Goal: Task Accomplishment & Management: Manage account settings

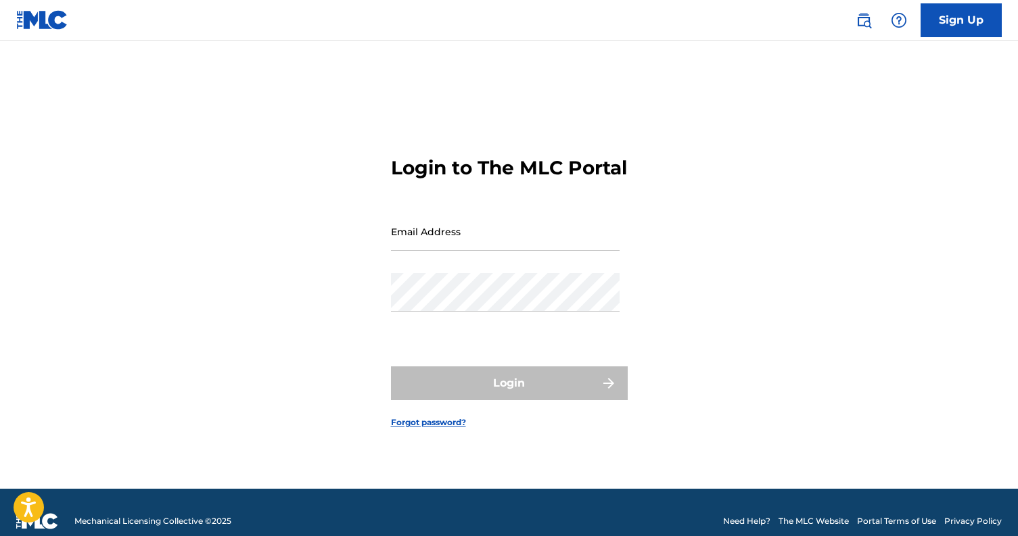
type input "[EMAIL_ADDRESS][DOMAIN_NAME]"
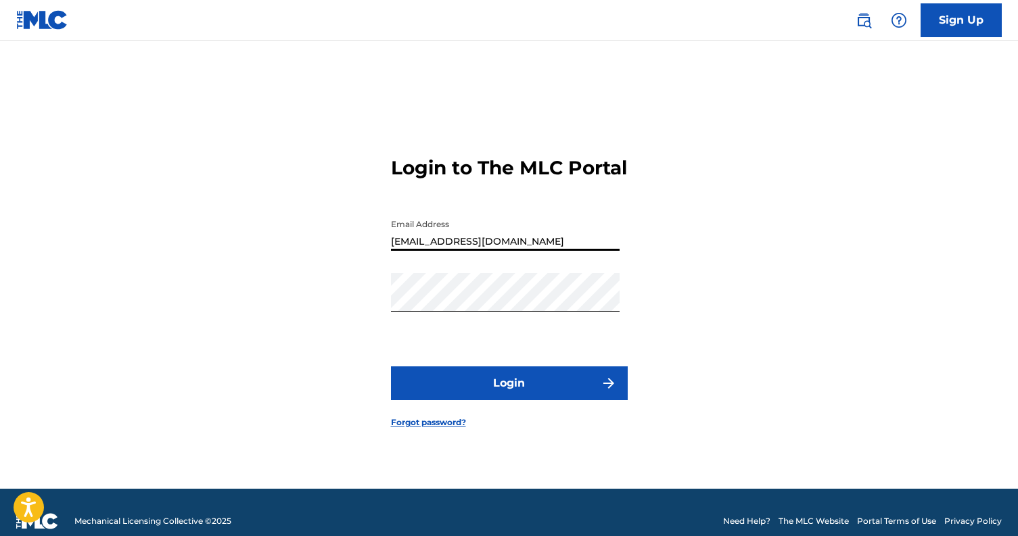
click at [434, 398] on button "Login" at bounding box center [509, 384] width 237 height 34
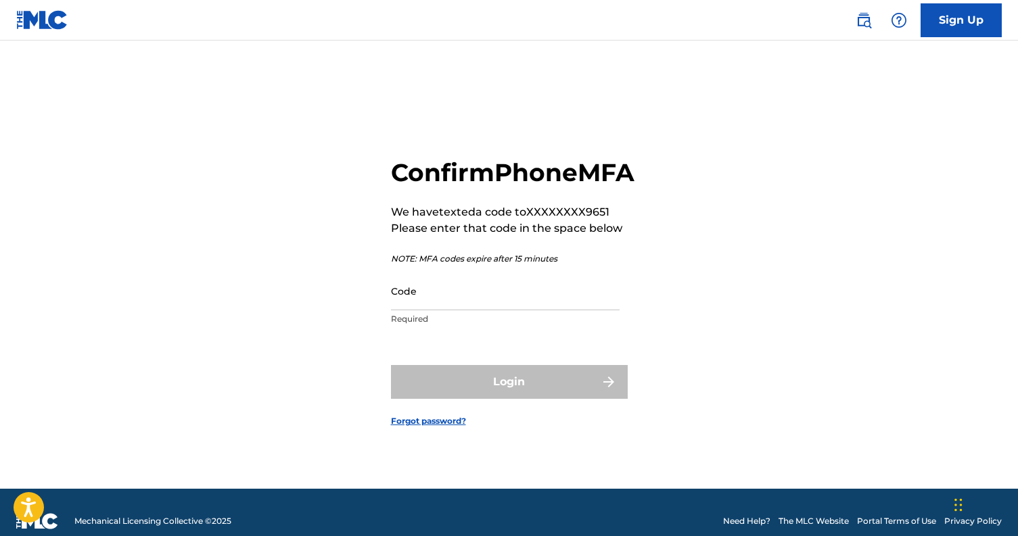
click at [434, 302] on input "Code" at bounding box center [505, 291] width 229 height 39
paste input "031749"
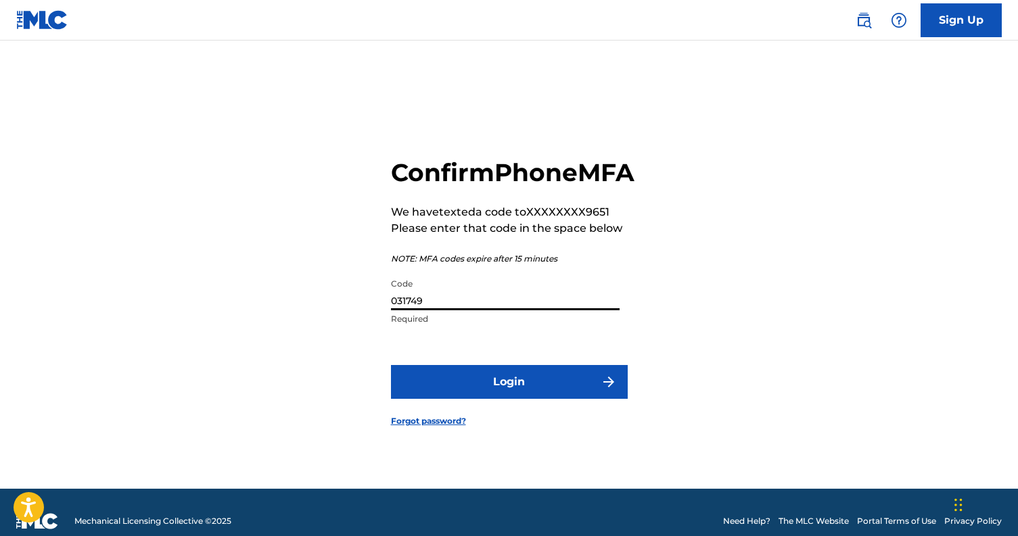
type input "031749"
click at [450, 392] on button "Login" at bounding box center [509, 382] width 237 height 34
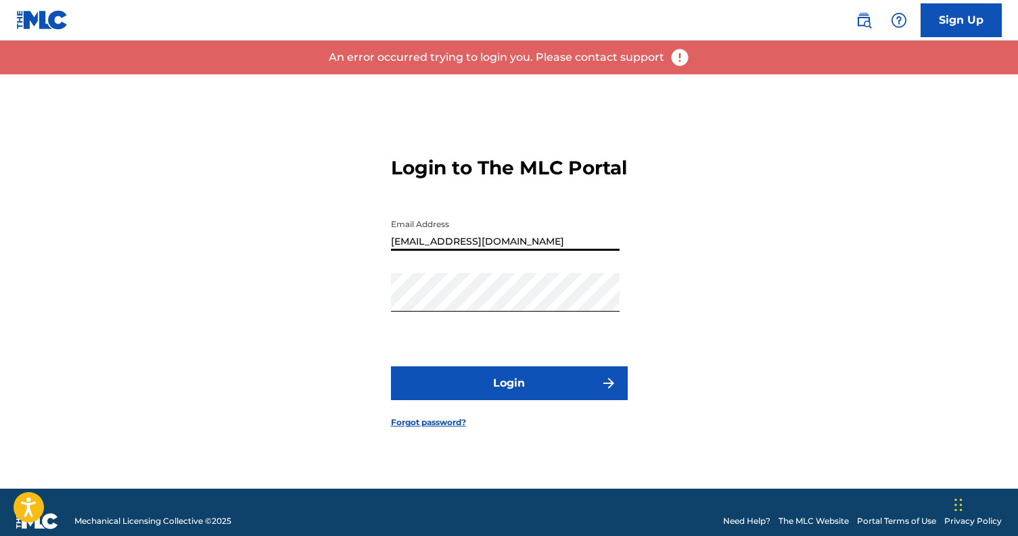
click at [478, 251] on input "publishing@launchmedia.site" at bounding box center [505, 231] width 229 height 39
click at [541, 242] on input "publishing@launchmedia.site" at bounding box center [505, 231] width 229 height 39
click at [478, 385] on button "Login" at bounding box center [509, 384] width 237 height 34
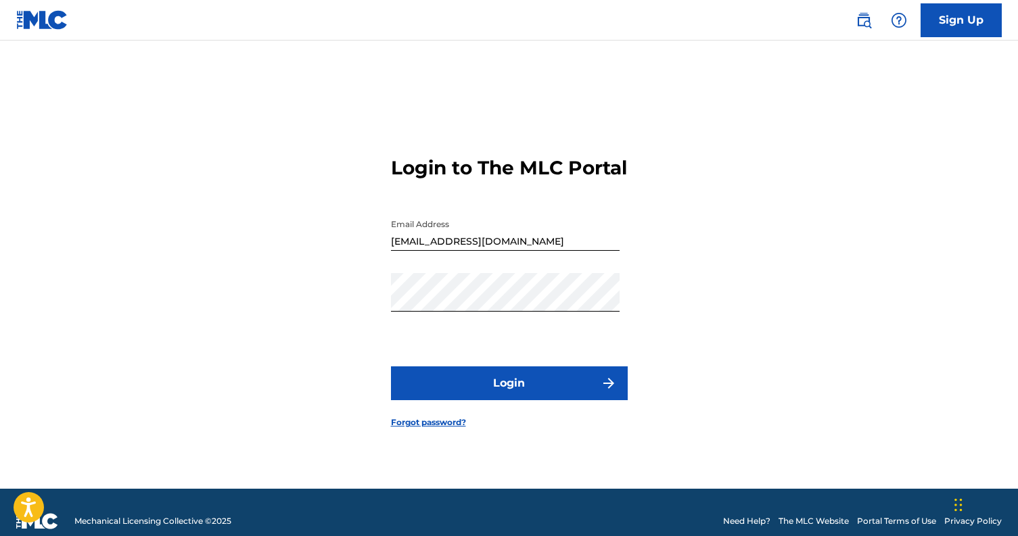
click at [480, 391] on button "Login" at bounding box center [509, 384] width 237 height 34
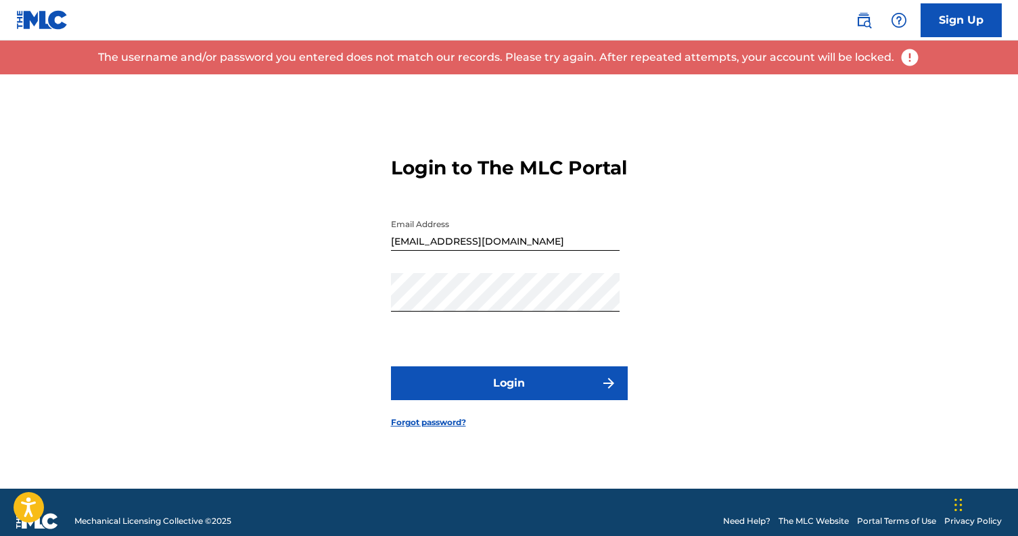
click at [461, 251] on input "publishing@launchmedia.site" at bounding box center [505, 231] width 229 height 39
drag, startPoint x: 559, startPoint y: 260, endPoint x: 210, endPoint y: 244, distance: 350.1
click at [214, 244] on div "Login to The MLC Portal Email Address publishing@launchmedia.site Password Logi…" at bounding box center [509, 281] width 947 height 415
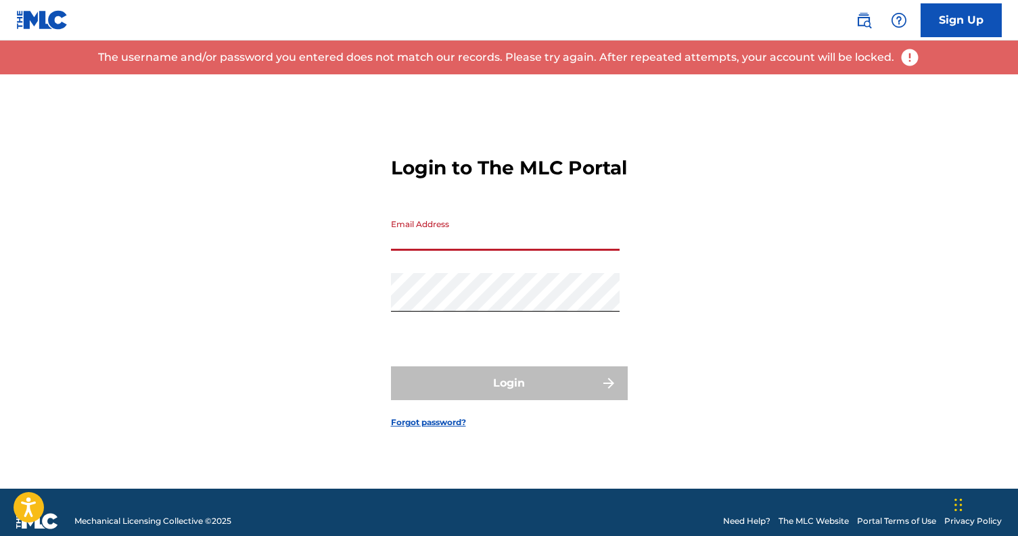
click at [451, 244] on input "Email Address" at bounding box center [505, 231] width 229 height 39
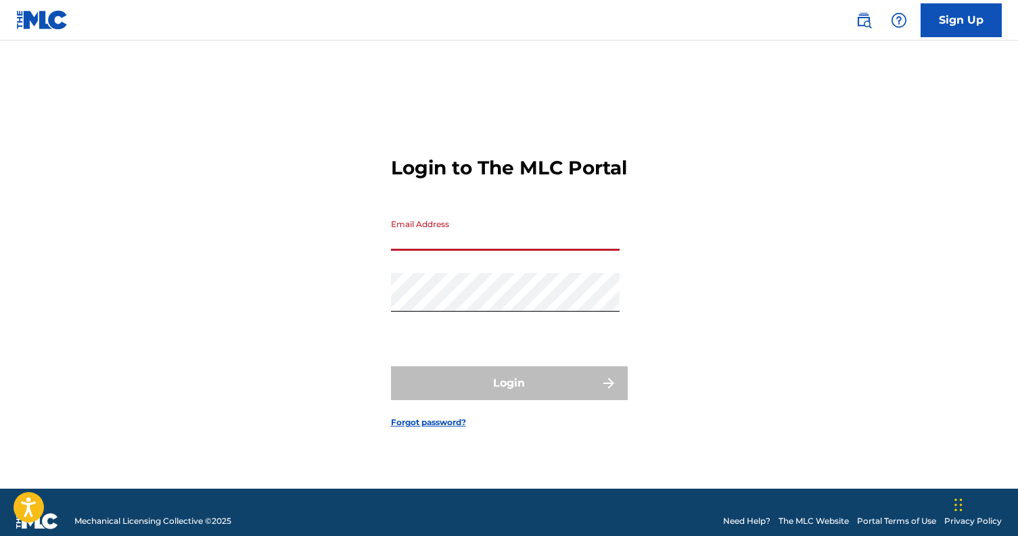
click at [431, 250] on input "Email Address" at bounding box center [505, 231] width 229 height 39
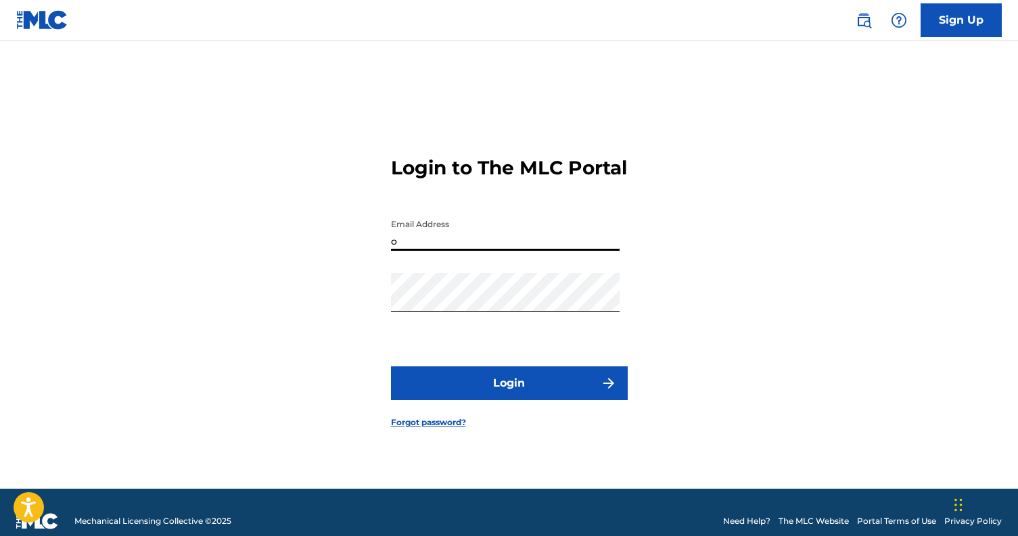
type input "o"
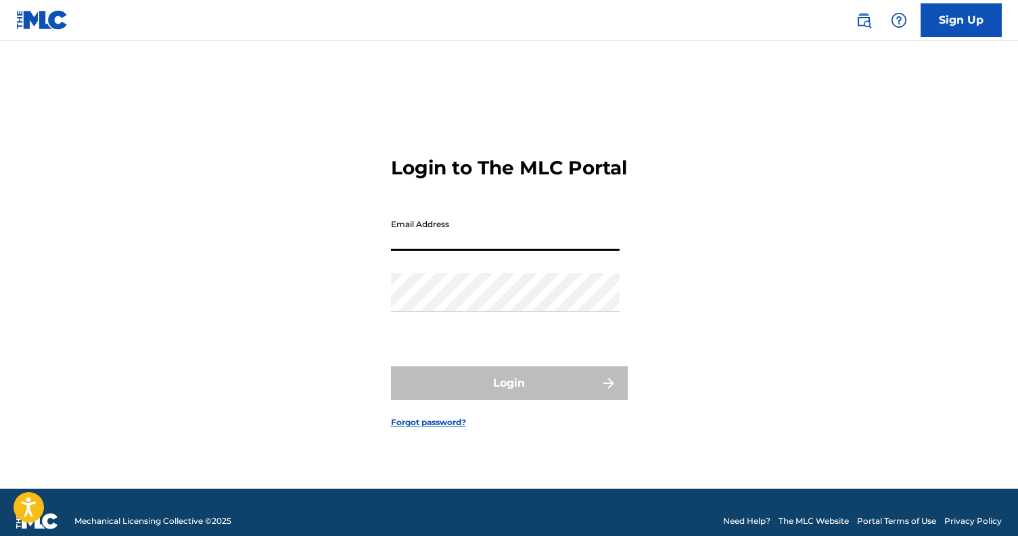
click at [482, 235] on input "Email Address" at bounding box center [505, 231] width 229 height 39
type input "[EMAIL_ADDRESS][DOMAIN_NAME]"
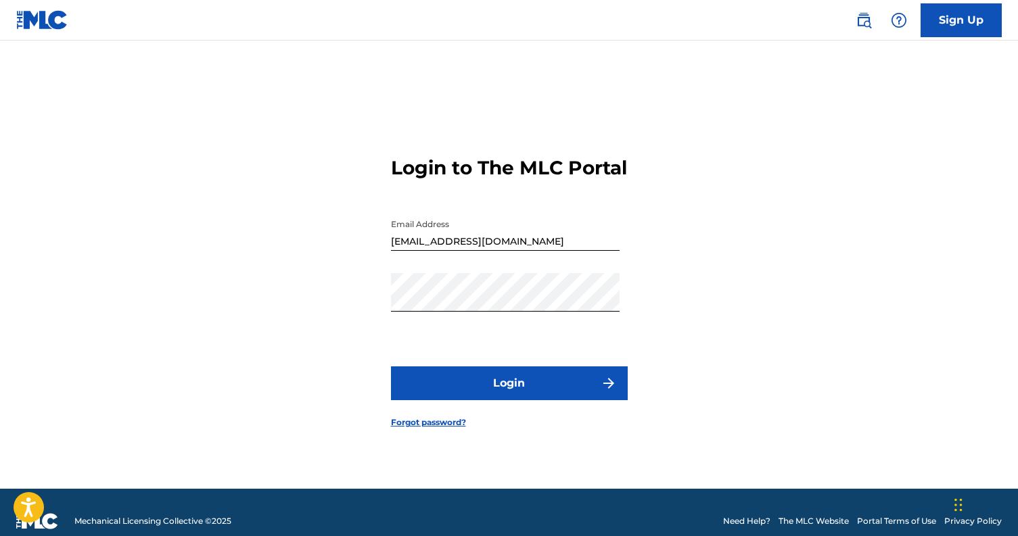
click at [570, 382] on button "Login" at bounding box center [509, 384] width 237 height 34
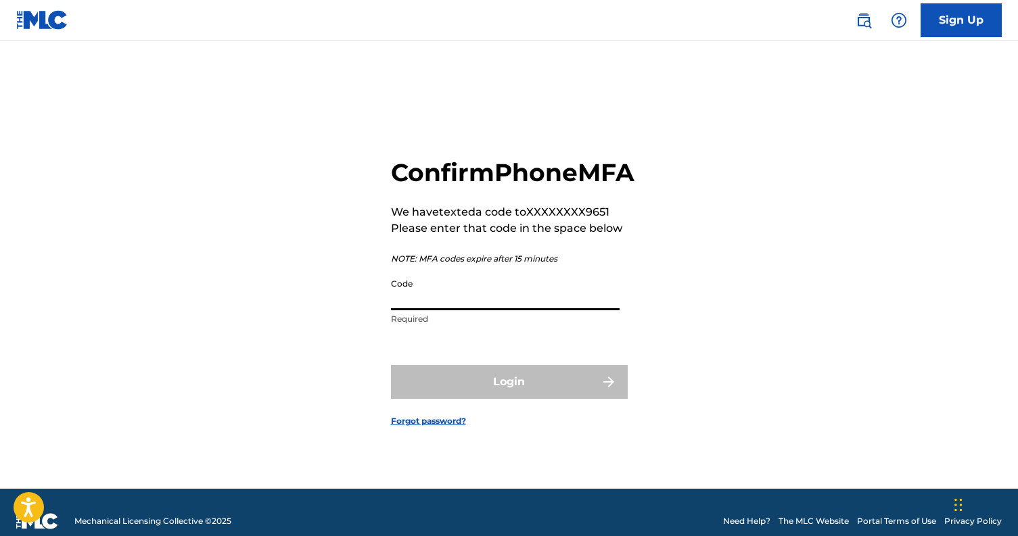
click at [503, 311] on input "Code" at bounding box center [505, 291] width 229 height 39
paste input "578554"
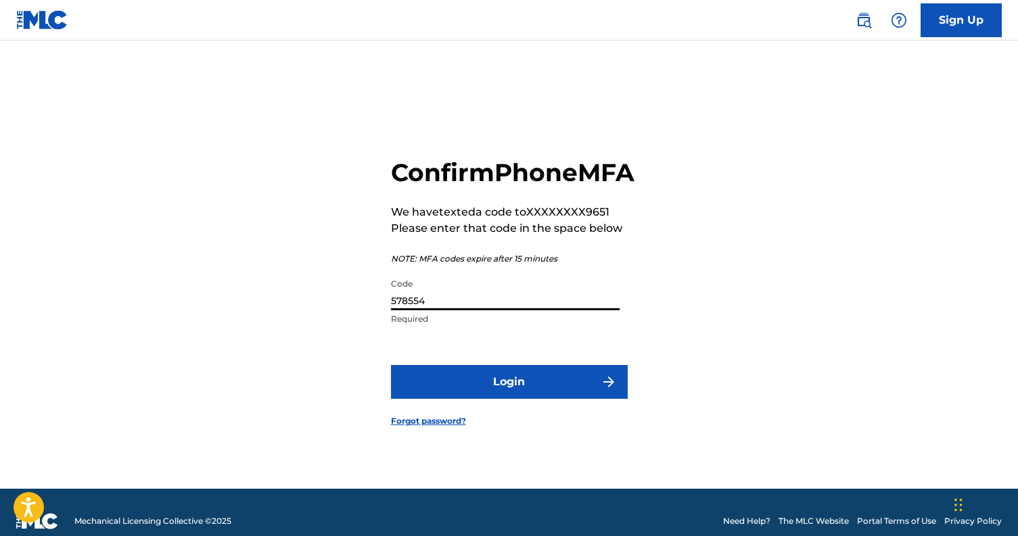
type input "578554"
click at [477, 397] on button "Login" at bounding box center [509, 382] width 237 height 34
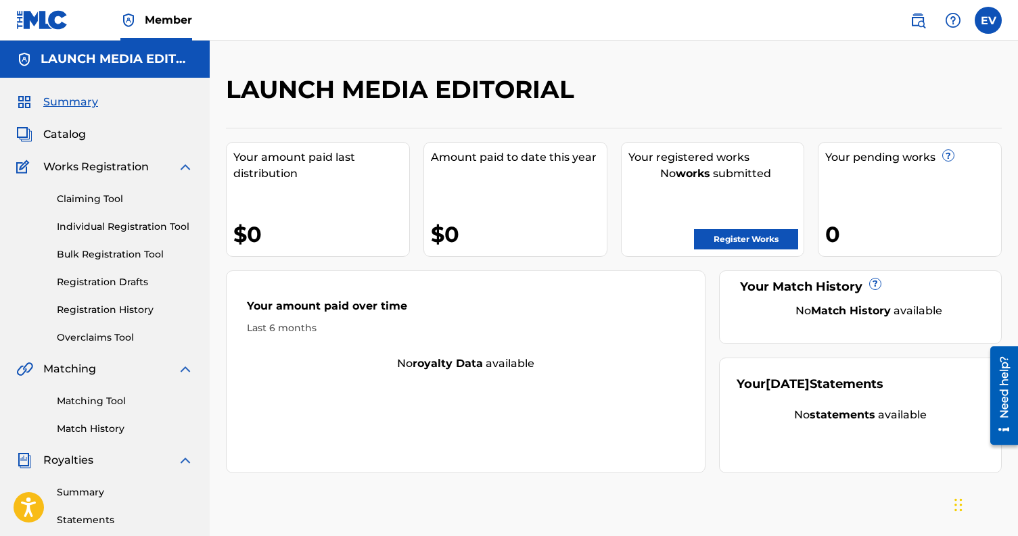
click at [984, 22] on label at bounding box center [988, 20] width 27 height 27
click at [988, 20] on input "EV [PERSON_NAME] [EMAIL_ADDRESS][DOMAIN_NAME] Notification Preferences Profile …" at bounding box center [988, 20] width 0 height 0
click at [986, 28] on div "EV EV [PERSON_NAME] [EMAIL_ADDRESS][DOMAIN_NAME] Notification Preferences Profi…" at bounding box center [988, 20] width 27 height 27
click at [986, 28] on label at bounding box center [988, 20] width 27 height 27
click at [988, 20] on input "EV [PERSON_NAME] [EMAIL_ADDRESS][DOMAIN_NAME] Notification Preferences Profile …" at bounding box center [988, 20] width 0 height 0
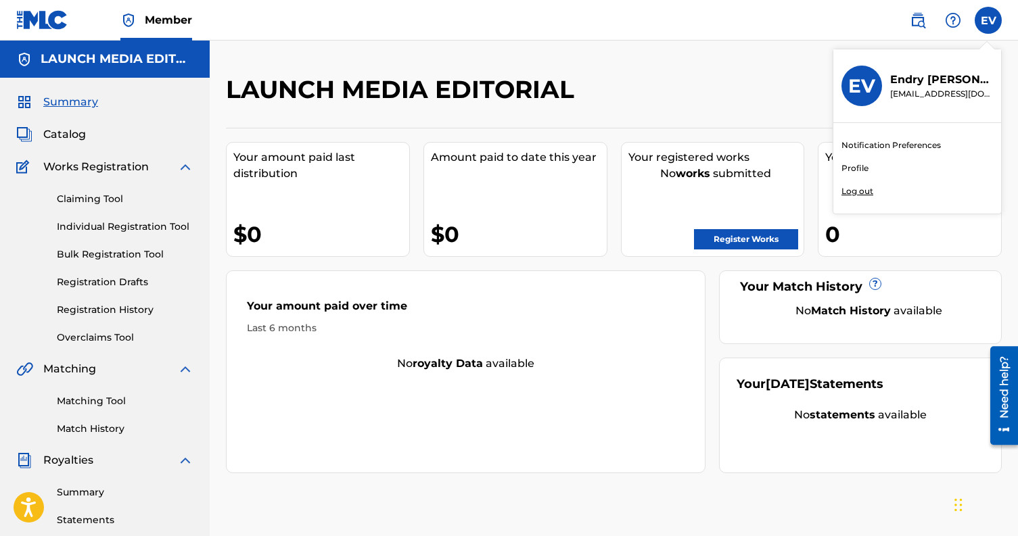
click at [860, 192] on p "Log out" at bounding box center [858, 191] width 32 height 12
click at [988, 20] on input "EV [PERSON_NAME] [EMAIL_ADDRESS][DOMAIN_NAME] Notification Preferences Profile …" at bounding box center [988, 20] width 0 height 0
